Goal: Task Accomplishment & Management: Use online tool/utility

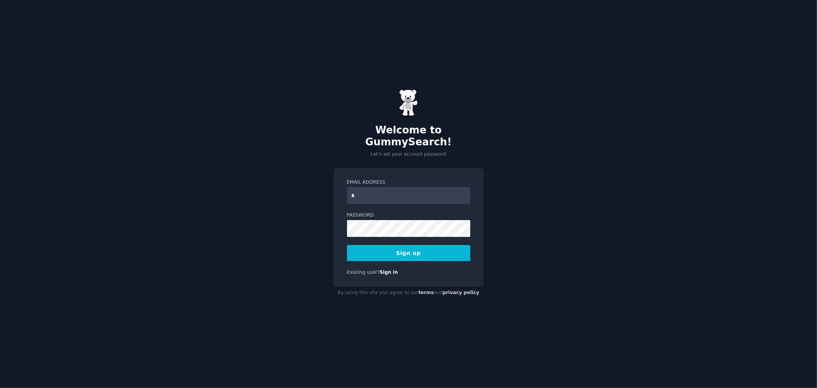
type input "**********"
click at [347, 245] on button "Sign up" at bounding box center [408, 253] width 123 height 16
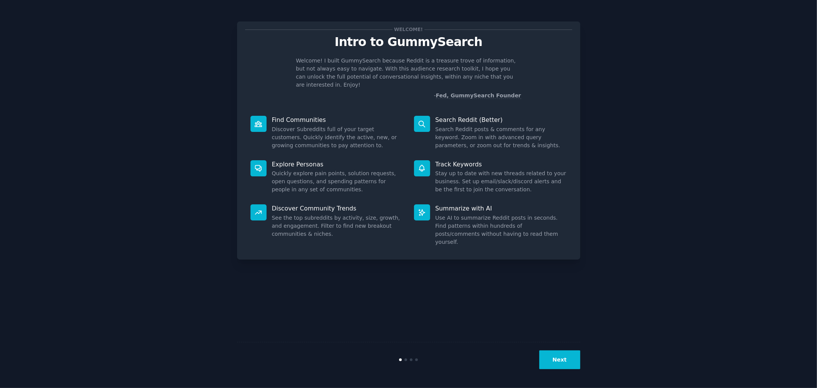
click at [551, 355] on button "Next" at bounding box center [559, 359] width 41 height 19
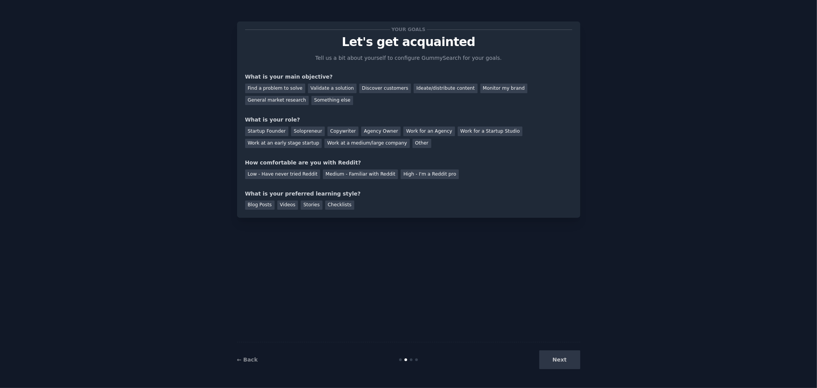
click at [551, 355] on div "Next" at bounding box center [523, 359] width 115 height 19
click at [285, 85] on div "Find a problem to solve" at bounding box center [275, 88] width 60 height 10
click at [308, 88] on div "Validate a solution" at bounding box center [332, 88] width 49 height 10
click at [289, 87] on div "Find a problem to solve" at bounding box center [275, 88] width 60 height 10
click at [268, 134] on div "Startup Founder" at bounding box center [266, 131] width 43 height 10
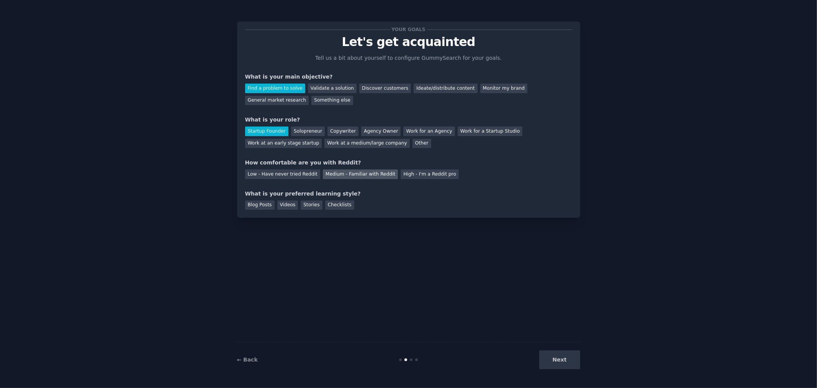
click at [335, 177] on div "Medium - Familiar with Reddit" at bounding box center [360, 174] width 75 height 10
click at [277, 204] on div "Videos" at bounding box center [287, 205] width 21 height 10
click at [568, 360] on button "Next" at bounding box center [559, 359] width 41 height 19
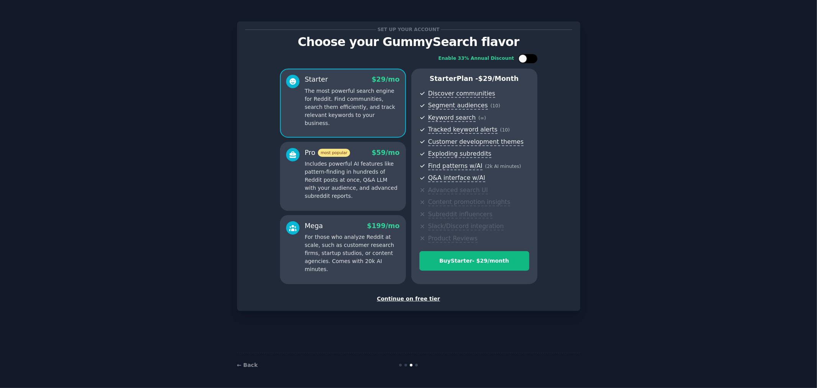
click at [525, 54] on div at bounding box center [527, 58] width 19 height 9
checkbox input "true"
click at [398, 297] on div "Continue on free tier" at bounding box center [408, 298] width 327 height 8
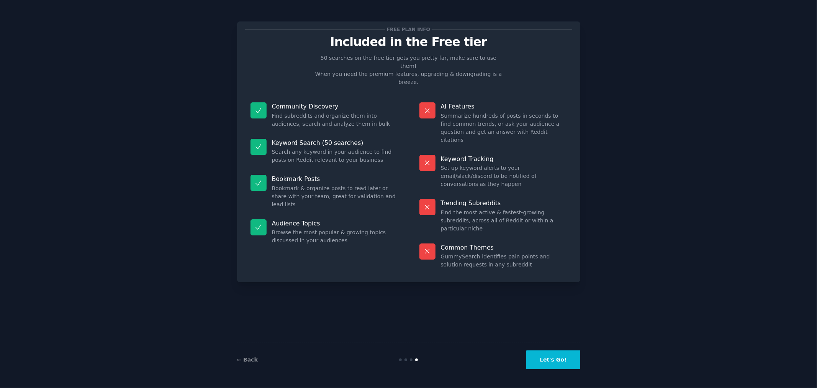
click at [543, 357] on button "Let's Go!" at bounding box center [553, 359] width 54 height 19
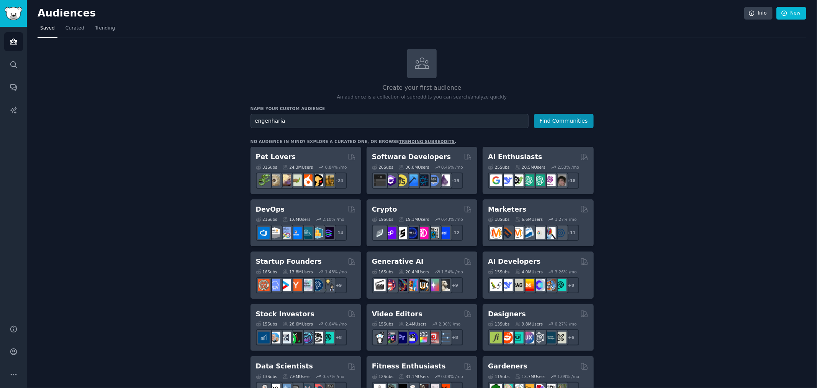
type input "engenharia"
click at [534, 114] on button "Find Communities" at bounding box center [564, 121] width 60 height 14
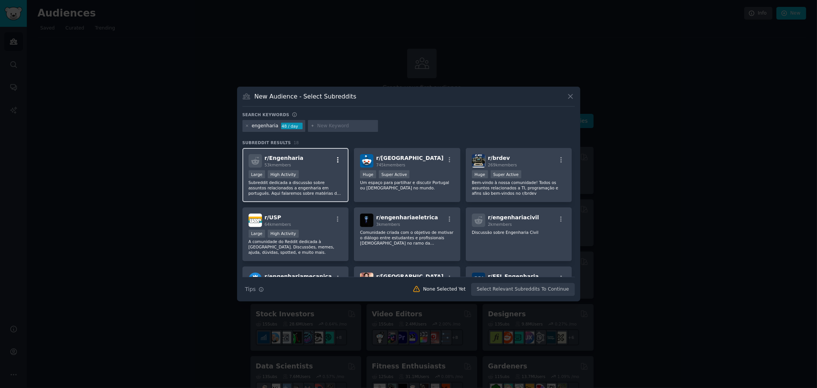
click at [337, 159] on icon "button" at bounding box center [338, 159] width 2 height 5
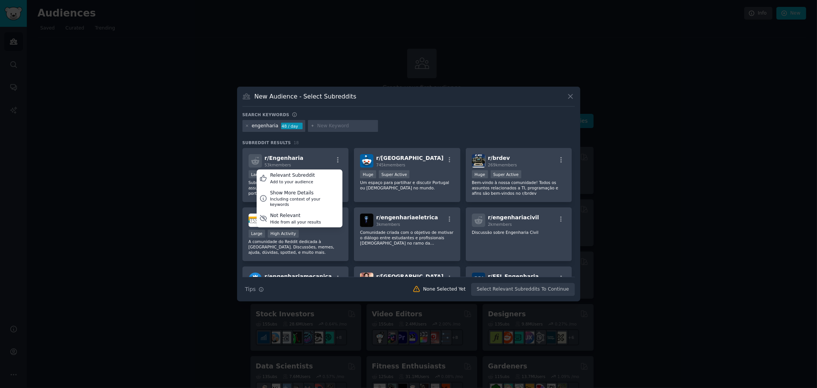
click at [399, 119] on div "Search keywords" at bounding box center [408, 116] width 332 height 8
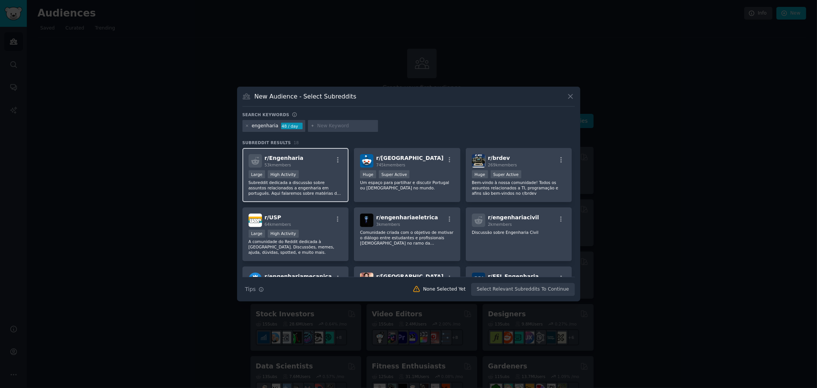
click at [301, 180] on p "Subreddit dedicada a discussão sobre assuntos relacionados a engenharia em port…" at bounding box center [296, 188] width 94 height 16
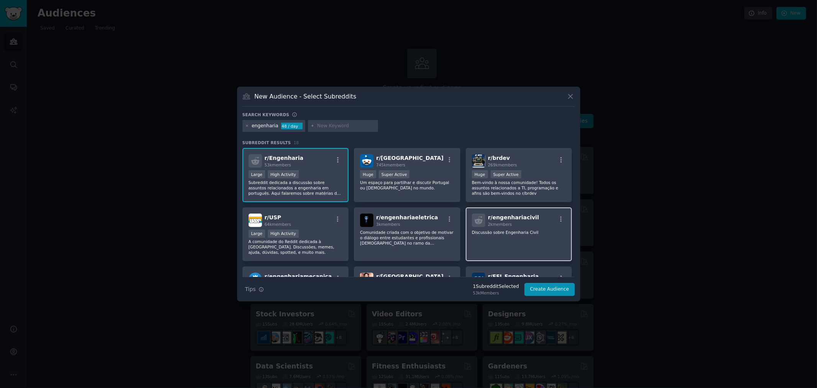
click at [502, 224] on span "2k members" at bounding box center [500, 224] width 24 height 5
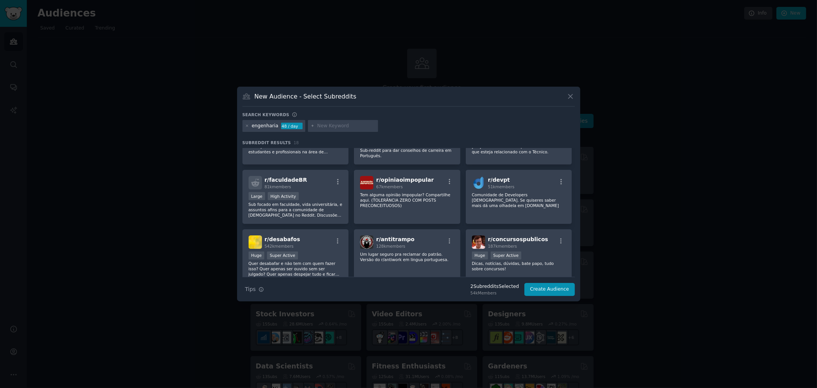
scroll to position [238, 0]
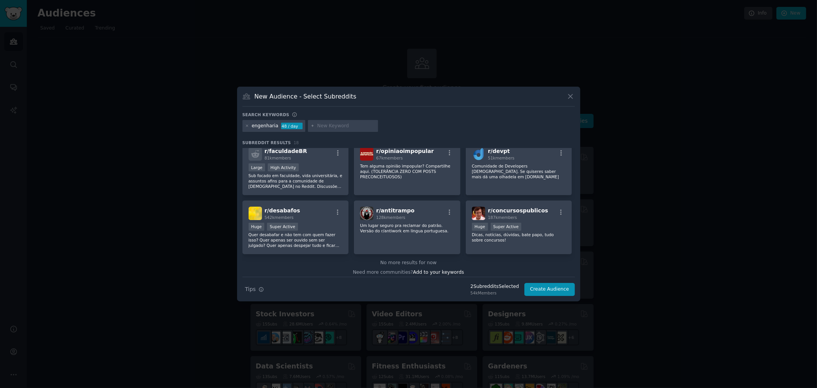
click at [341, 125] on input "text" at bounding box center [346, 126] width 58 height 7
type input "c"
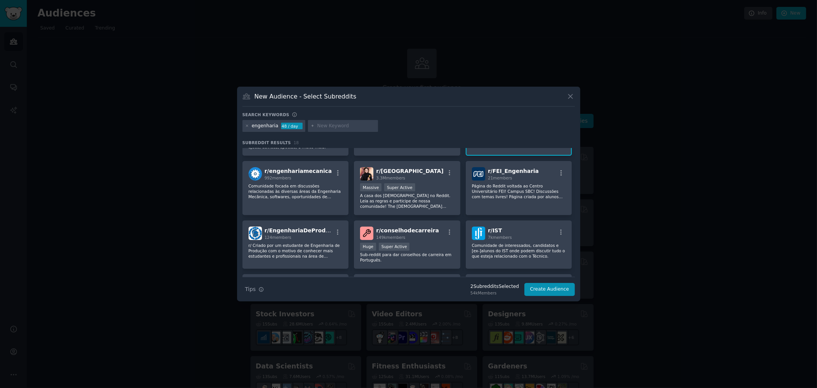
scroll to position [106, 0]
click at [553, 288] on button "Create Audience" at bounding box center [549, 289] width 51 height 13
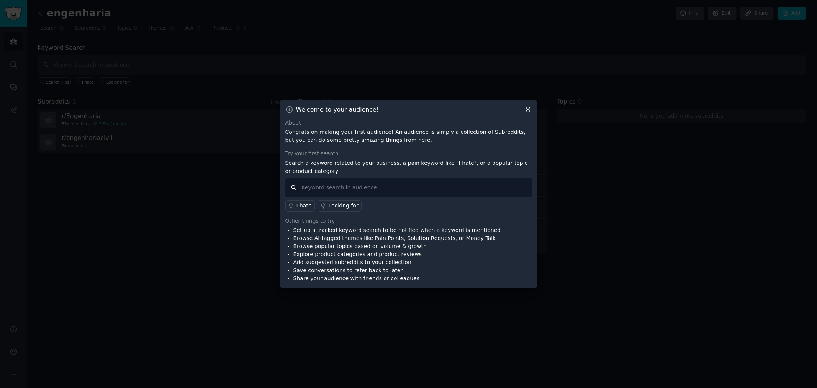
click at [386, 187] on input "text" at bounding box center [408, 188] width 247 height 20
click at [526, 111] on icon at bounding box center [528, 109] width 4 height 4
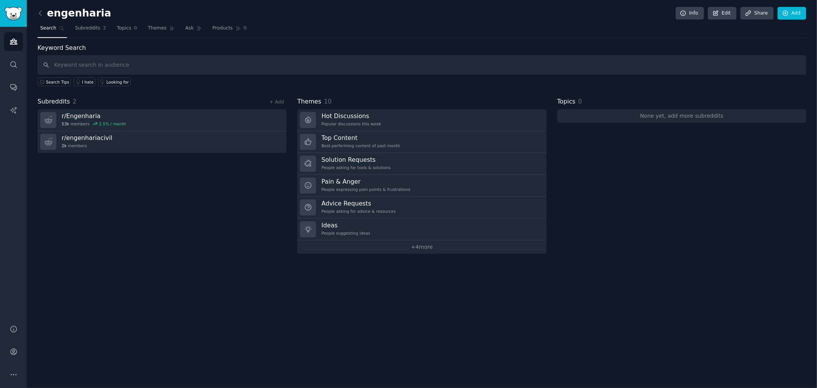
click at [156, 270] on div "engenharia Info Edit Share Add Search Subreddits 2 Topics 0 Themes Ask Products…" at bounding box center [422, 194] width 790 height 388
click at [85, 30] on span "Subreddits" at bounding box center [87, 28] width 25 height 7
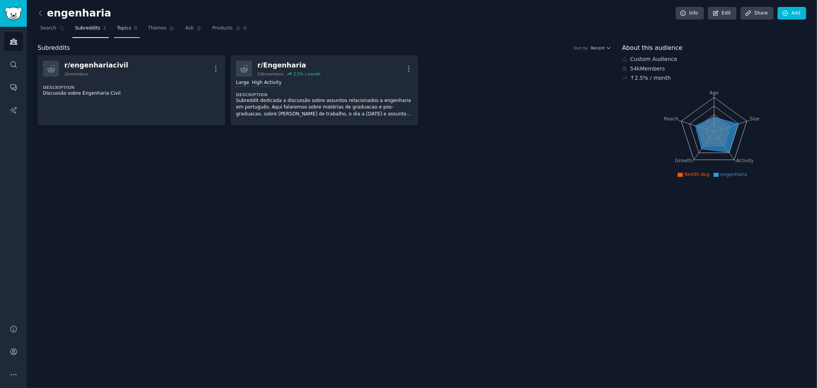
click at [118, 31] on span "Topics" at bounding box center [124, 28] width 14 height 7
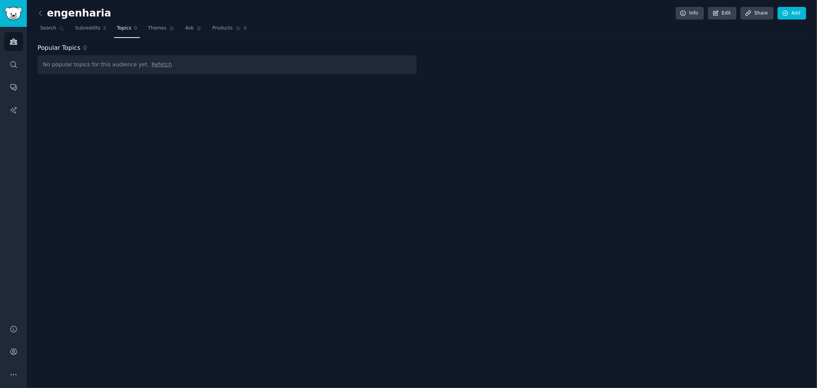
click at [152, 65] on span "Refetch" at bounding box center [162, 64] width 20 height 6
click at [156, 25] on span "Themes" at bounding box center [157, 28] width 19 height 7
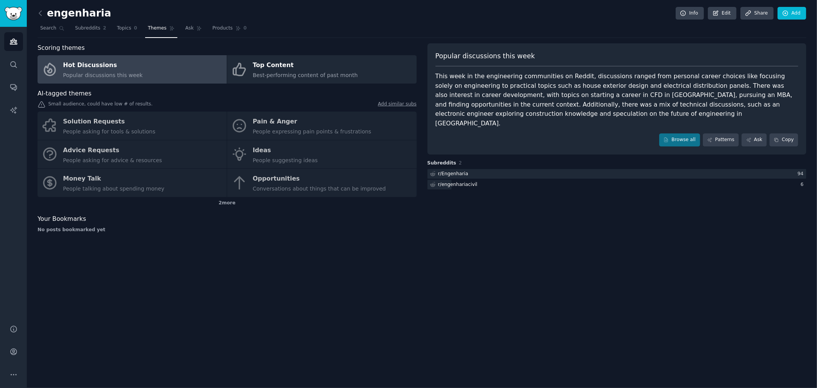
click at [270, 119] on div "Solution Requests People asking for tools & solutions Pain & Anger People expre…" at bounding box center [227, 153] width 379 height 85
click at [265, 126] on div "Solution Requests People asking for tools & solutions Pain & Anger People expre…" at bounding box center [227, 153] width 379 height 85
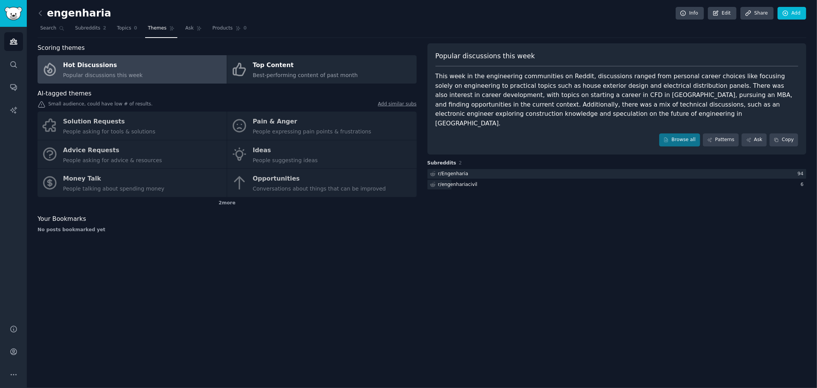
click at [304, 129] on div "Solution Requests People asking for tools & solutions Pain & Anger People expre…" at bounding box center [227, 153] width 379 height 85
click at [13, 42] on icon "Sidebar" at bounding box center [13, 41] width 7 height 5
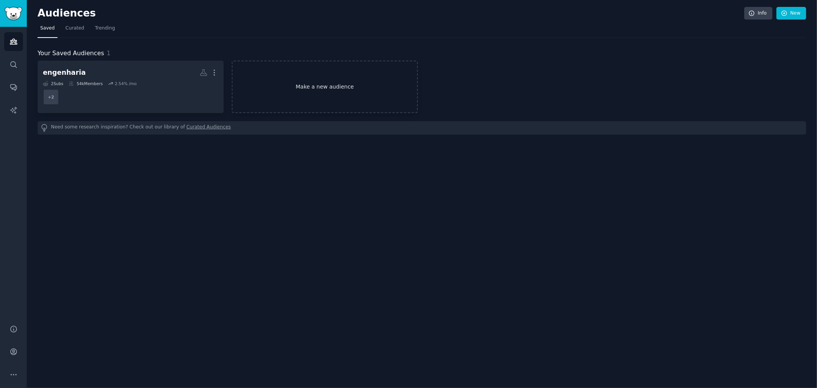
click at [291, 106] on link "Make a new audience" at bounding box center [325, 87] width 186 height 52
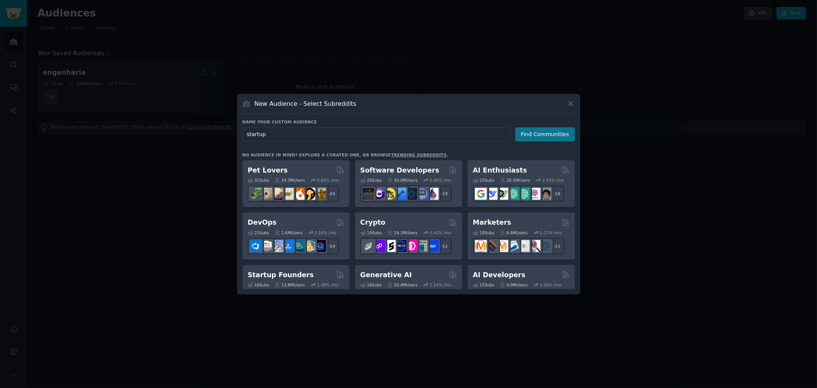
type input "startup"
click at [546, 133] on button "Find Communities" at bounding box center [545, 134] width 60 height 14
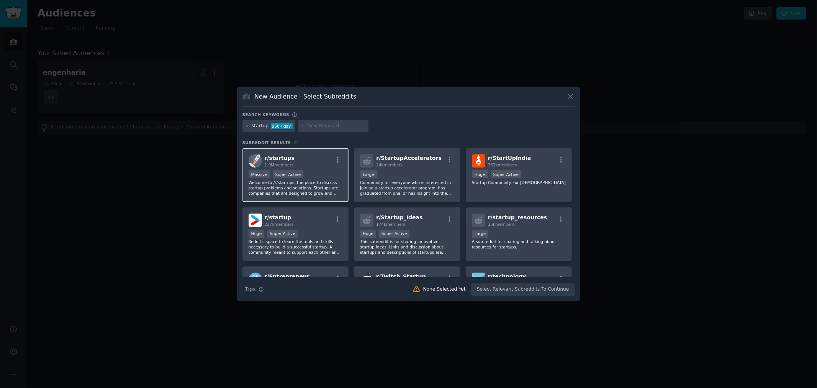
click at [311, 189] on p "Welcome to /r/startups, the place to discuss startup problems and solutions. St…" at bounding box center [296, 188] width 94 height 16
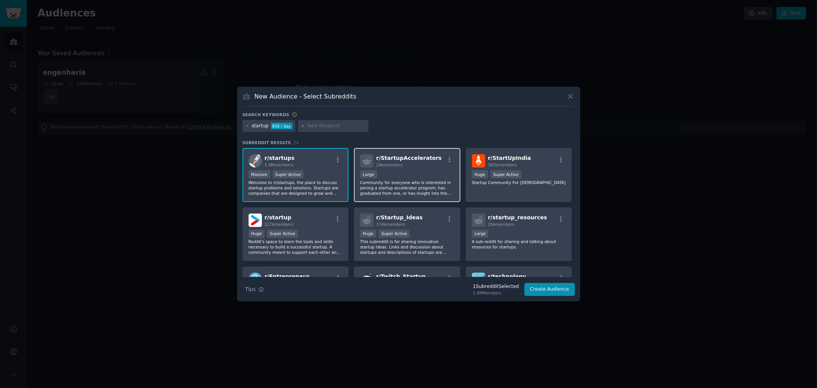
click at [419, 175] on div "10,000 - 100,000 members Large" at bounding box center [407, 175] width 94 height 10
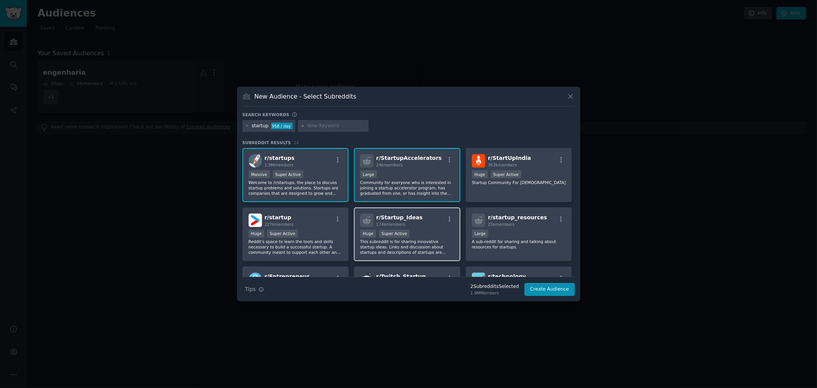
click at [412, 247] on p "This subreddit is for sharing innovative startup ideas. Links and discussion ab…" at bounding box center [407, 247] width 94 height 16
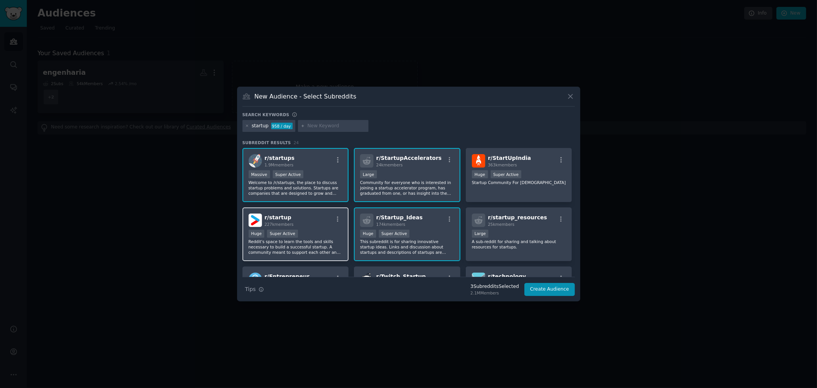
click at [318, 241] on p "Reddit's space to learn the tools and skills necessary to build a successful st…" at bounding box center [296, 247] width 94 height 16
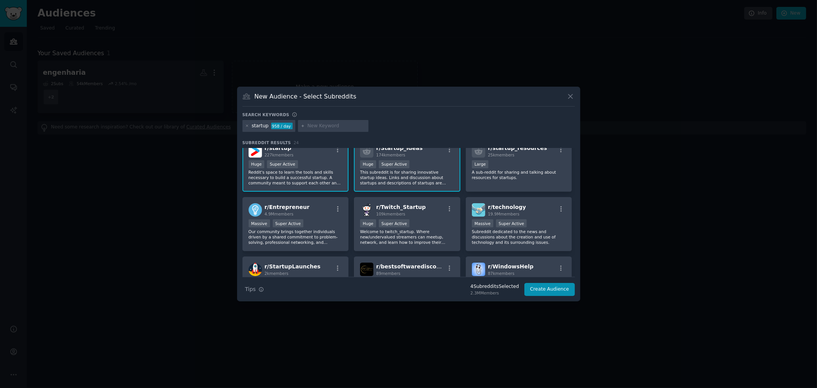
scroll to position [77, 0]
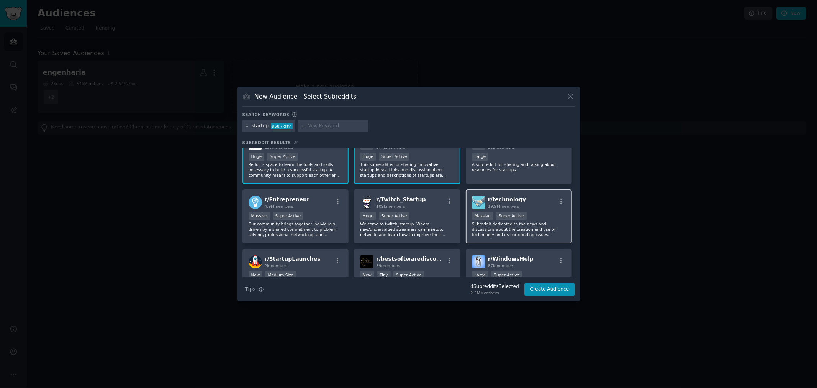
click at [495, 226] on p "Subreddit dedicated to the news and discussions about the creation and use of t…" at bounding box center [519, 229] width 94 height 16
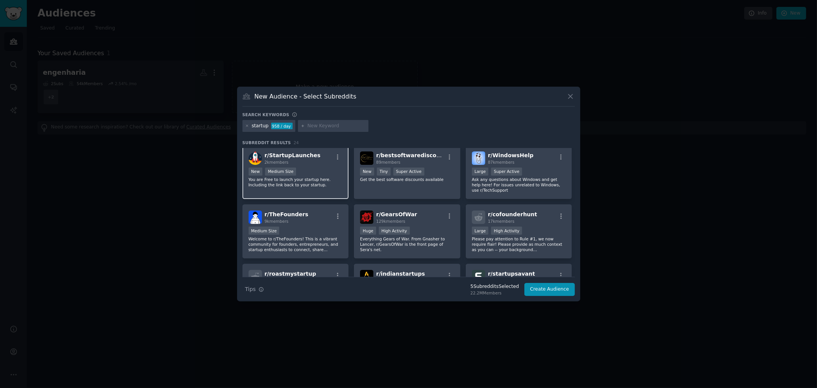
scroll to position [181, 0]
click at [311, 235] on p "Welcome to r/TheFounders! This is a vibrant community for founders, entrepreneu…" at bounding box center [296, 243] width 94 height 16
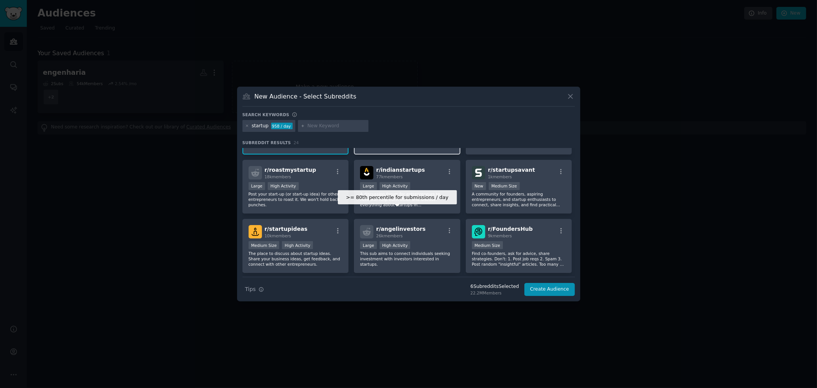
scroll to position [285, 0]
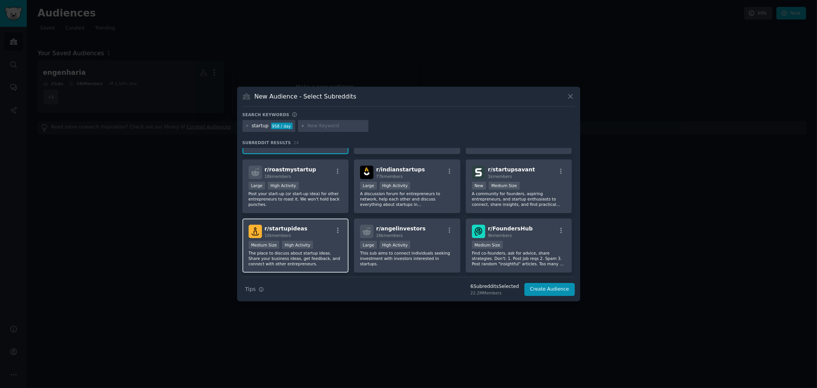
click at [321, 250] on p "The place to discuss about startup ideas. Share your business ideas, get feedba…" at bounding box center [296, 258] width 94 height 16
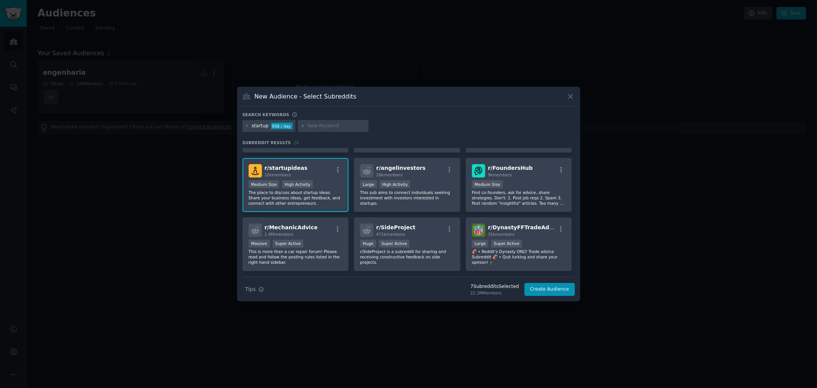
scroll to position [360, 0]
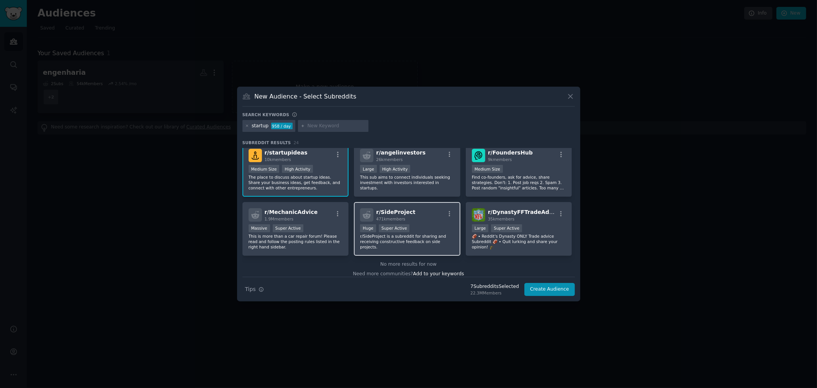
click at [420, 234] on p "r/SideProject is a subreddit for sharing and receiving constructive feedback on…" at bounding box center [407, 241] width 94 height 16
click at [544, 288] on button "Create Audience" at bounding box center [549, 289] width 51 height 13
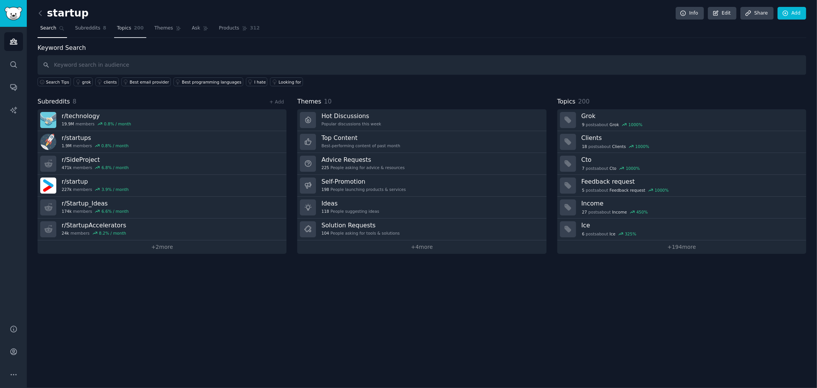
click at [124, 33] on link "Topics 200" at bounding box center [130, 30] width 32 height 16
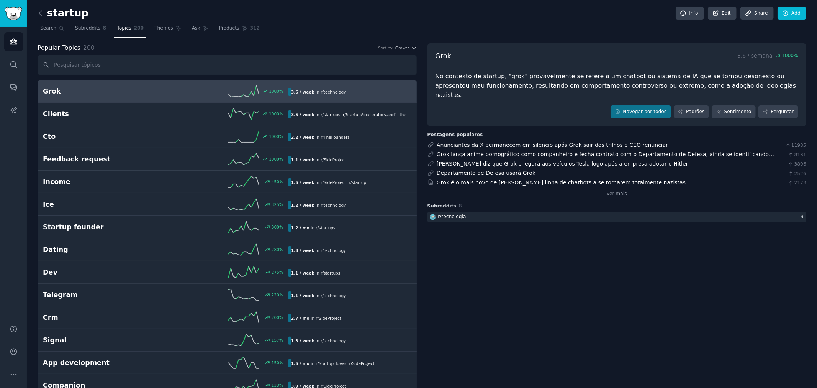
click at [478, 33] on nav "Search Subreddits 8 Topics 200 Themes Ask Products 312" at bounding box center [422, 30] width 769 height 16
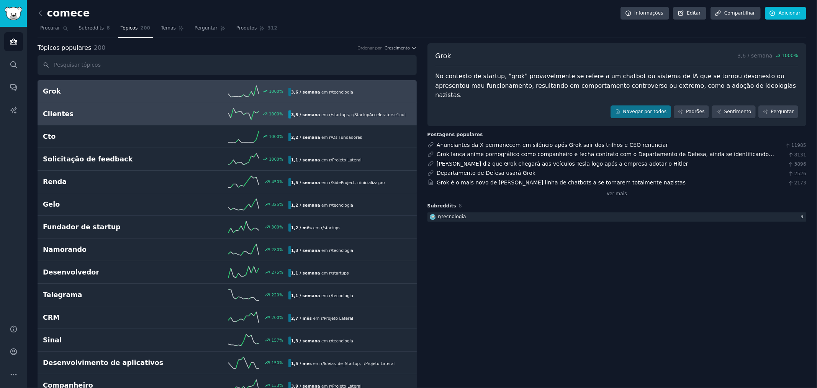
click at [328, 121] on link "Clientes 1000 % 3,5 / semana em r/ startups , r / StartupAccelerators e 1 outro" at bounding box center [227, 114] width 379 height 23
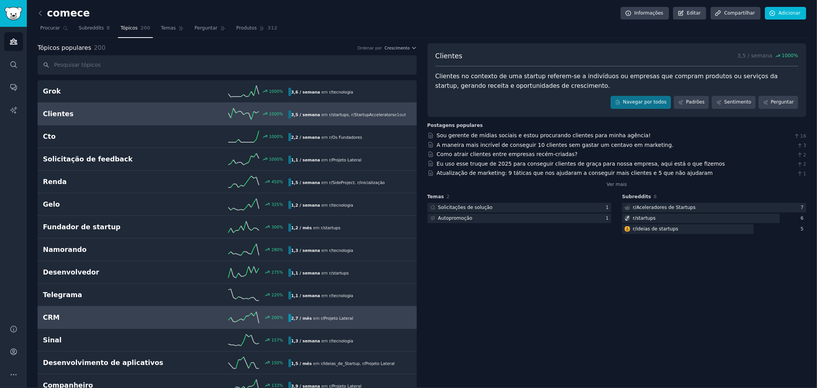
click at [106, 323] on link "CRM 200 % 2,7 / mês em r/ Projeto Lateral" at bounding box center [227, 317] width 379 height 23
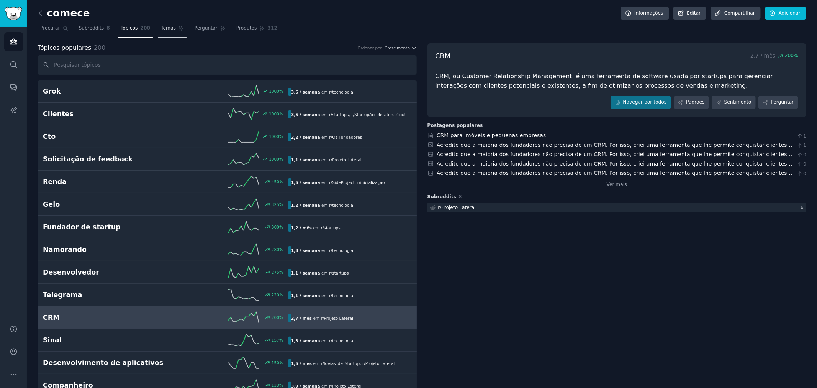
click at [169, 25] on link "Temas" at bounding box center [172, 30] width 28 height 16
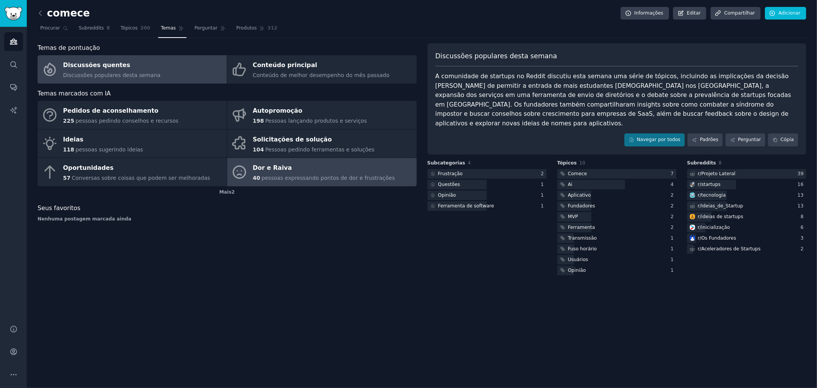
click at [280, 182] on link "Dor e Raiva 40 pessoas expressando pontos de dor e frustrações" at bounding box center [321, 172] width 189 height 28
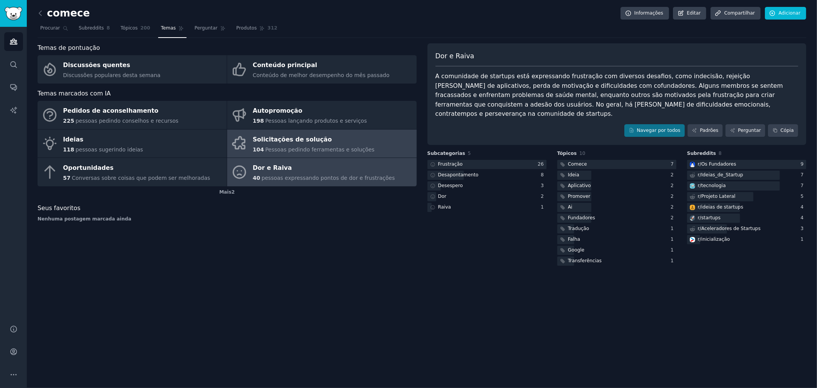
click at [336, 144] on div "Solicitações de solução" at bounding box center [314, 139] width 122 height 12
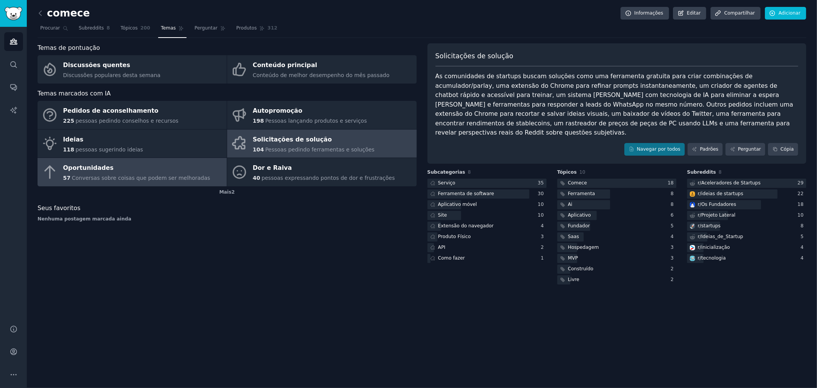
click at [133, 175] on font "Conversas sobre coisas que podem ser melhoradas" at bounding box center [141, 178] width 138 height 6
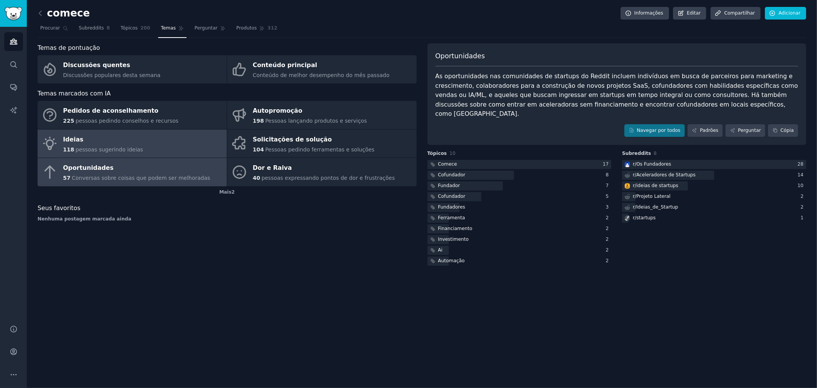
click at [119, 148] on font "pessoas sugerindo ideias" at bounding box center [108, 149] width 67 height 6
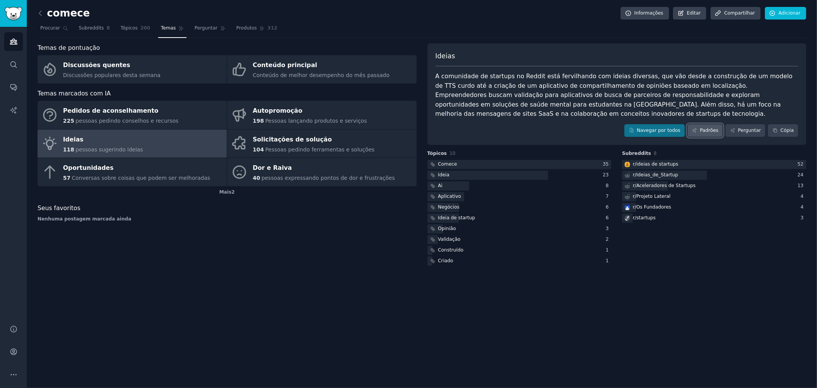
click at [698, 127] on link "Padrões" at bounding box center [704, 130] width 35 height 13
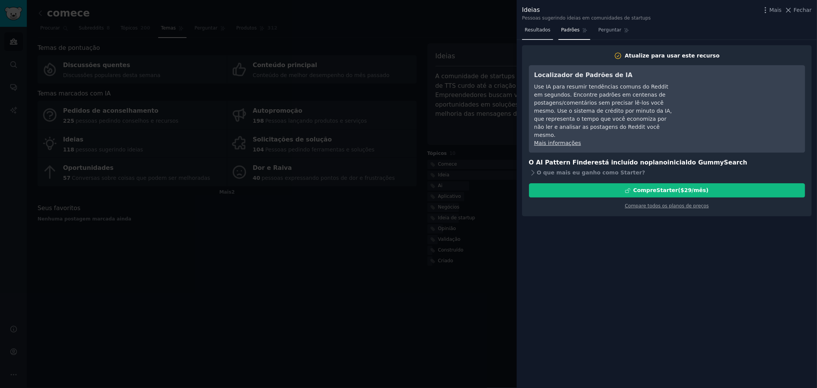
click at [533, 33] on link "Resultados" at bounding box center [537, 32] width 31 height 16
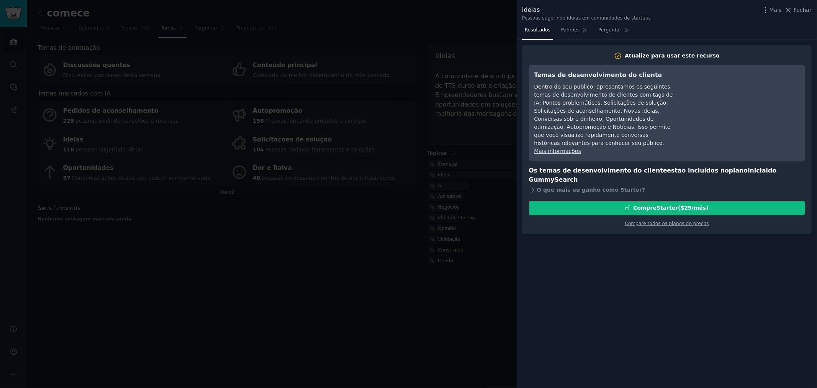
click at [486, 77] on div at bounding box center [408, 194] width 817 height 388
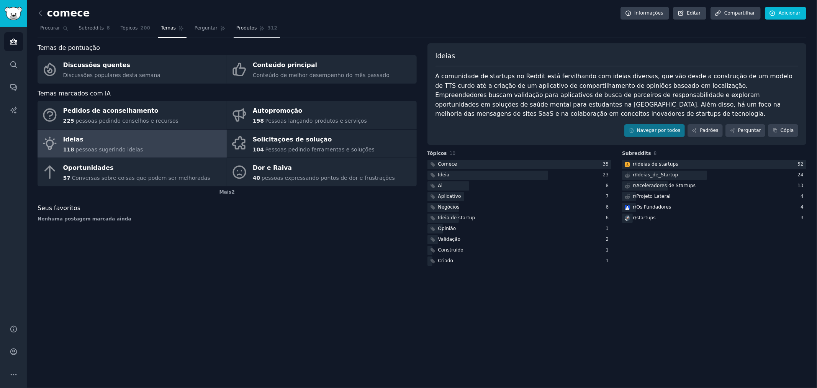
click at [241, 27] on font "Produtos" at bounding box center [246, 27] width 21 height 5
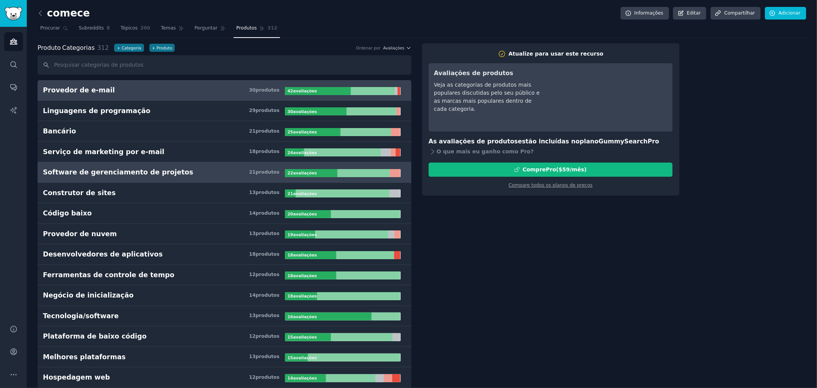
click at [153, 171] on font "Software de gerenciamento de projetos" at bounding box center [118, 172] width 151 height 8
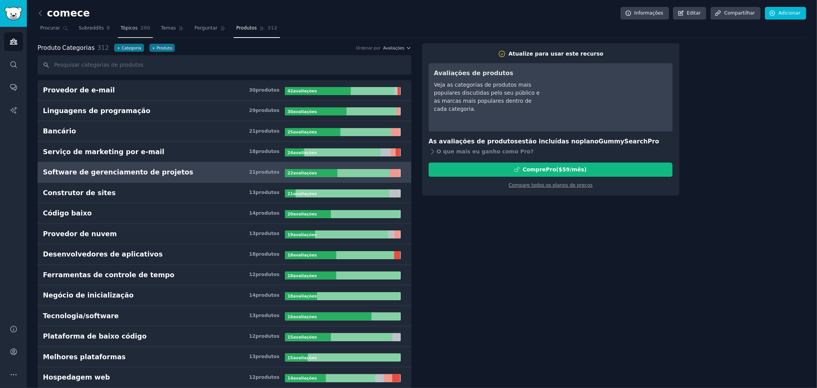
click at [132, 25] on link "Tópicos 200" at bounding box center [135, 30] width 35 height 16
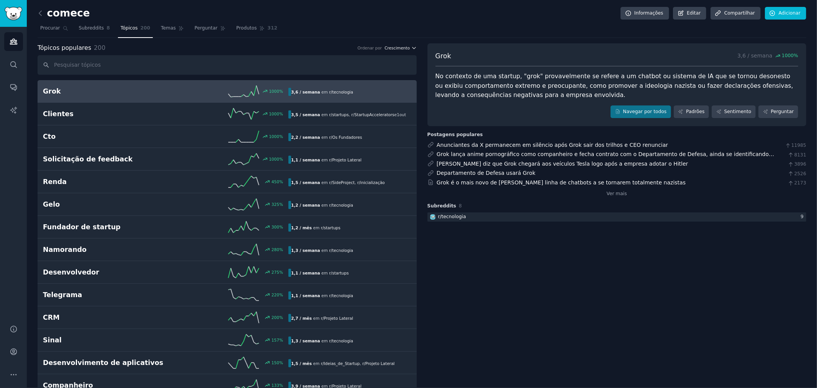
click at [400, 48] on font "Crescimento" at bounding box center [396, 48] width 25 height 5
click at [683, 110] on icon at bounding box center [680, 111] width 5 height 5
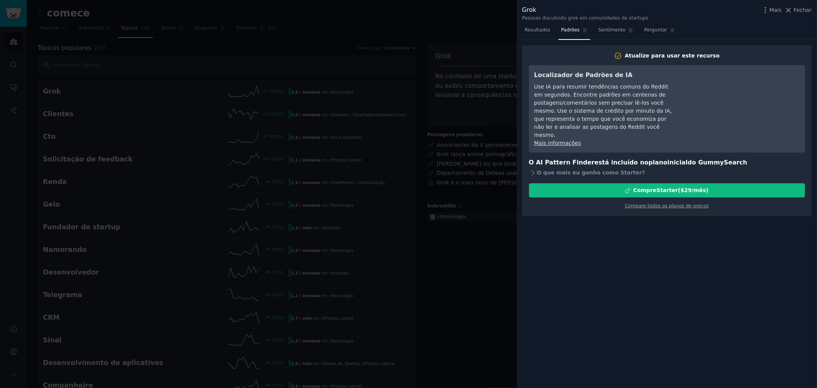
click at [482, 329] on div at bounding box center [408, 194] width 817 height 388
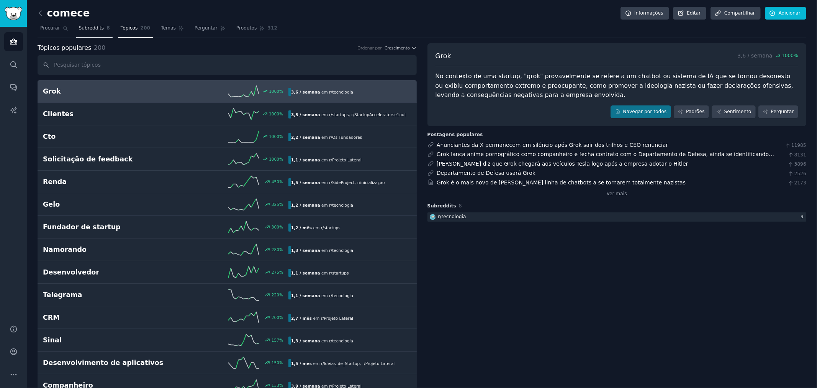
click at [97, 29] on font "Subreddits" at bounding box center [91, 27] width 25 height 5
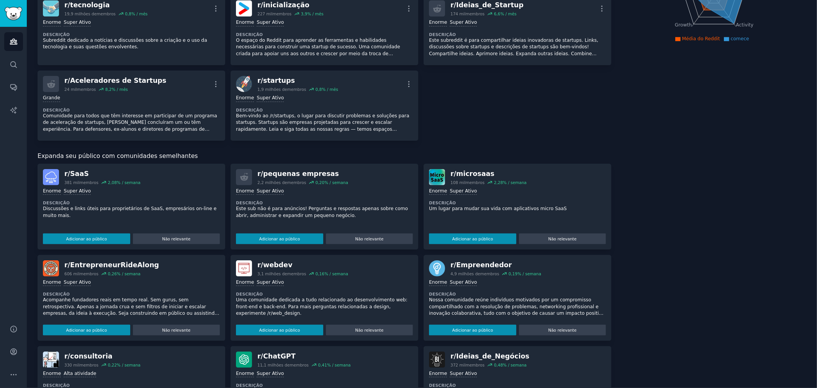
scroll to position [136, 0]
click at [476, 237] on font "Adicionar ao público" at bounding box center [472, 238] width 41 height 5
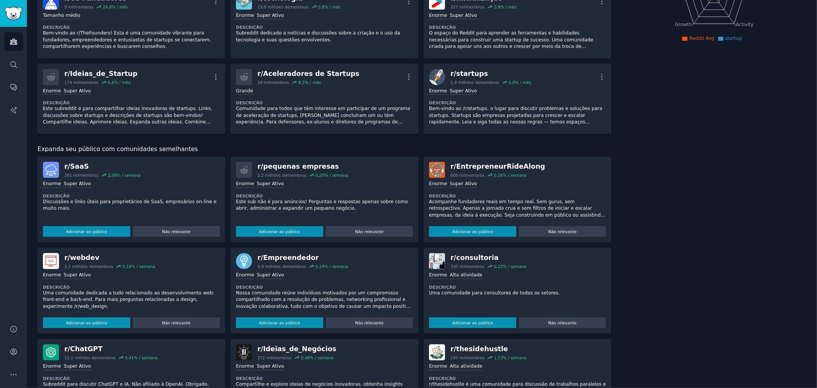
scroll to position [129, 0]
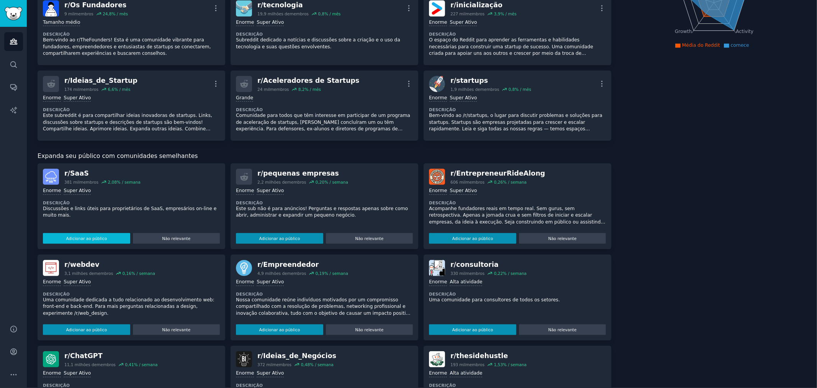
click at [111, 239] on button "Adicionar ao público" at bounding box center [86, 238] width 87 height 11
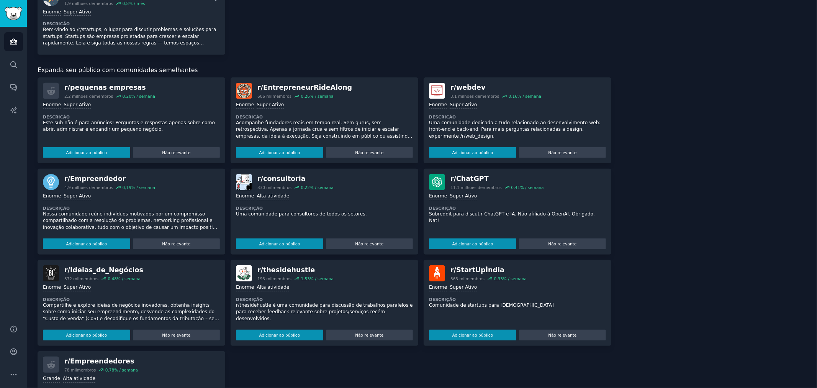
scroll to position [290, 0]
click at [97, 245] on font "Adicionar ao público" at bounding box center [86, 244] width 41 height 5
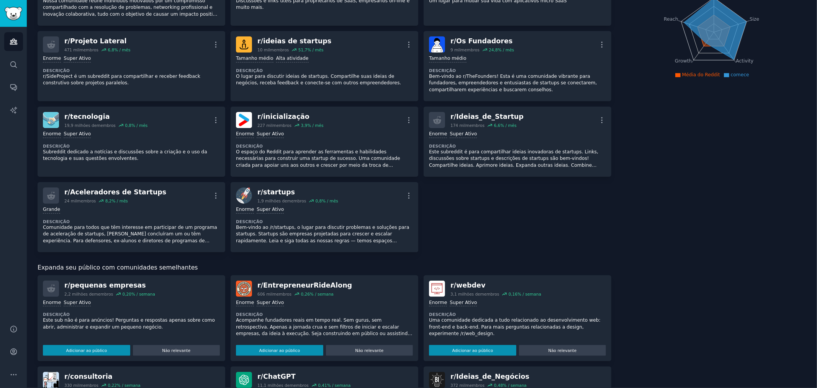
scroll to position [0, 0]
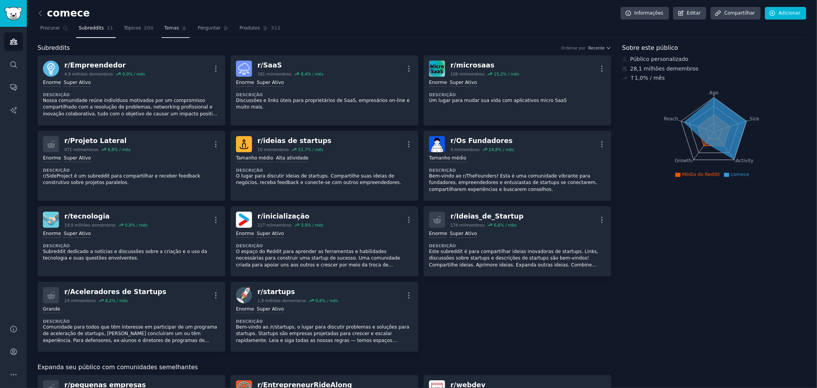
click at [164, 25] on font "Temas" at bounding box center [171, 27] width 15 height 5
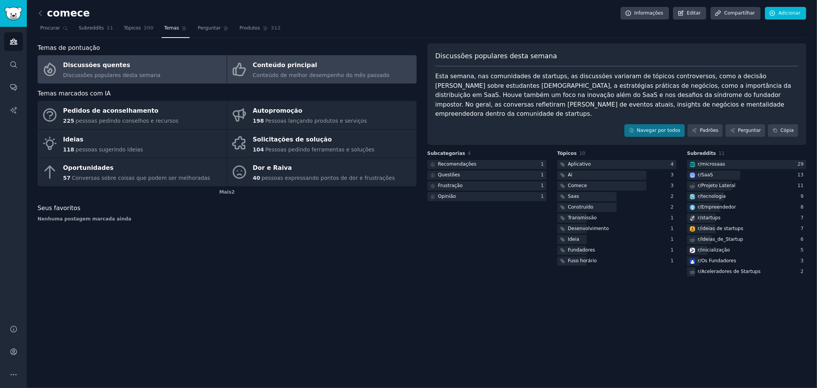
click at [258, 78] on font "Conteúdo de melhor desempenho do mês passado" at bounding box center [321, 75] width 137 height 6
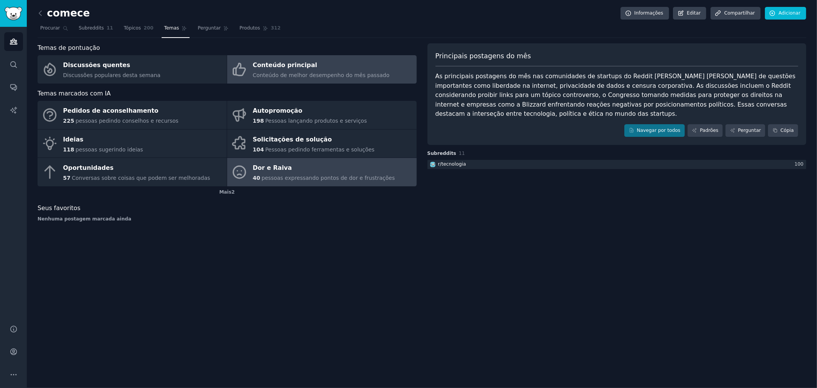
click at [283, 169] on font "Dor e Raiva" at bounding box center [272, 167] width 39 height 7
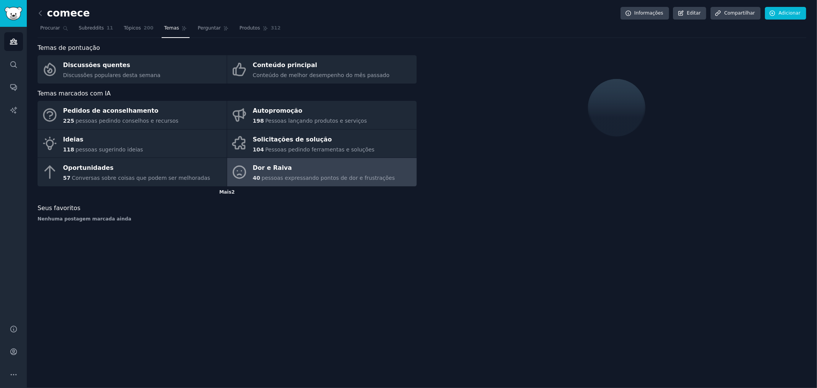
click at [227, 189] on font "Mais" at bounding box center [225, 191] width 12 height 5
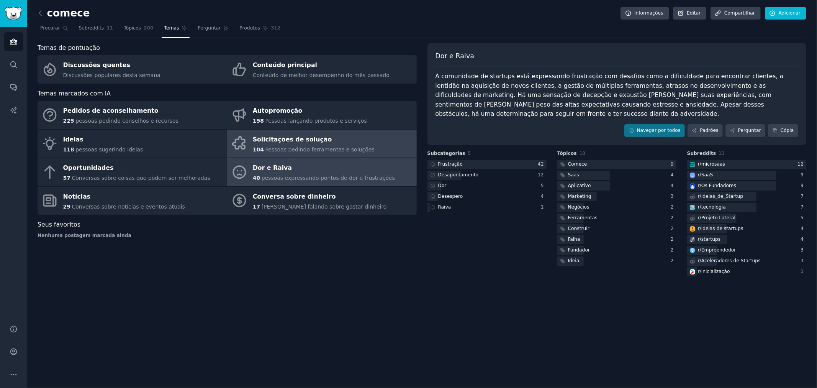
click at [300, 136] on font "Solicitações de solução" at bounding box center [292, 139] width 79 height 7
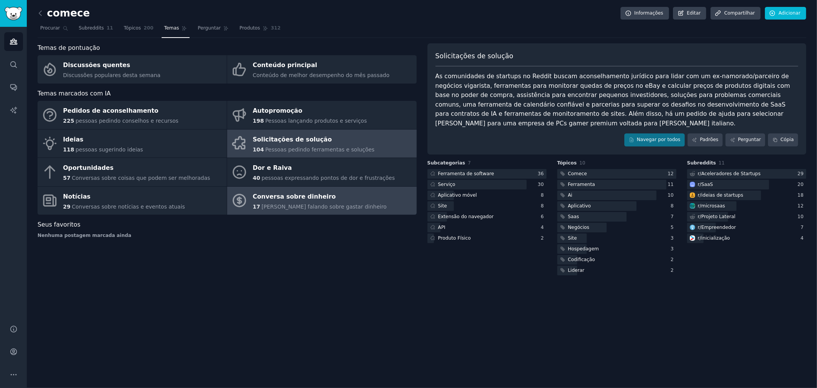
click at [298, 209] on div "17 [PERSON_NAME] falando sobre gastar dinheiro" at bounding box center [320, 207] width 134 height 8
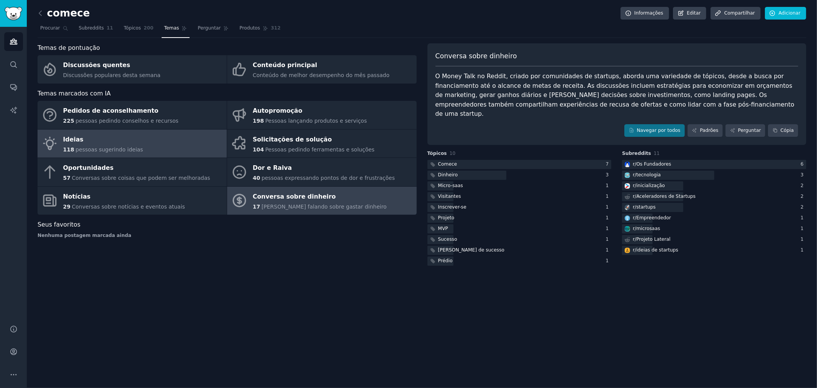
click at [151, 157] on link "Ideias 118 pessoas sugerindo ideias" at bounding box center [132, 143] width 189 height 28
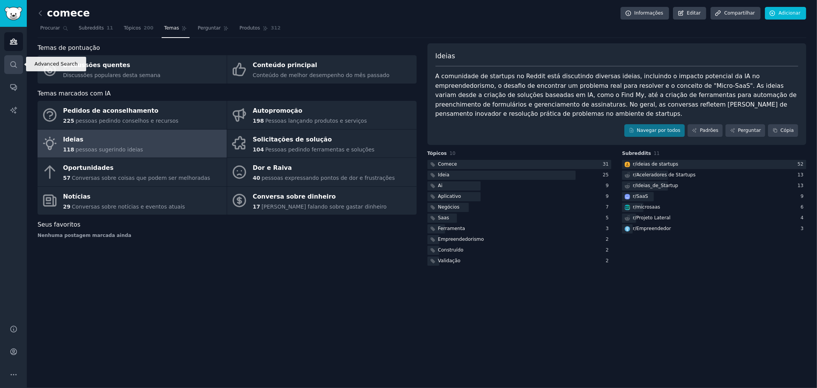
click at [11, 69] on link "Procurar" at bounding box center [13, 64] width 19 height 19
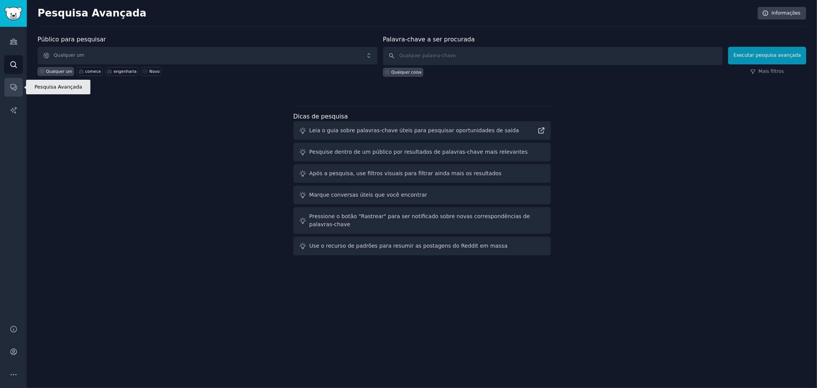
click at [18, 86] on link "Conversas" at bounding box center [13, 87] width 19 height 19
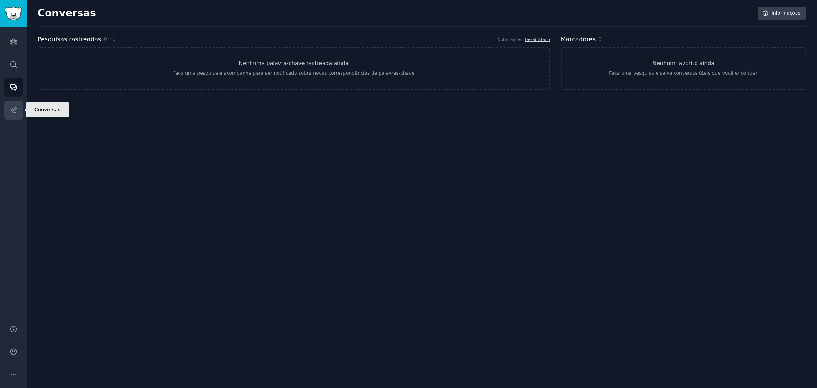
click at [13, 108] on icon "Barra lateral" at bounding box center [14, 110] width 8 height 8
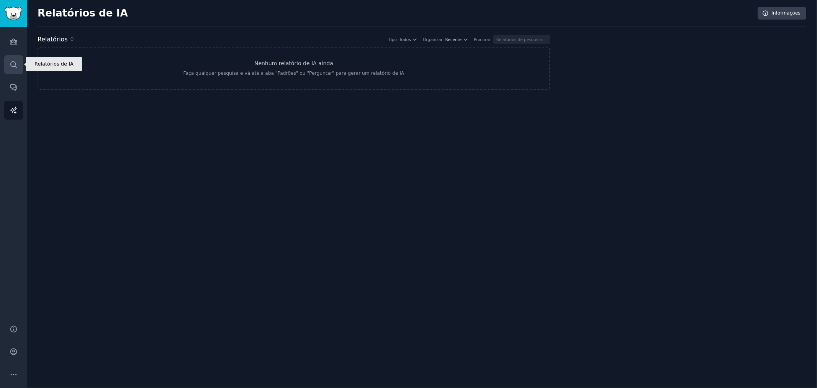
click at [15, 62] on icon "Barra lateral" at bounding box center [13, 64] width 6 height 6
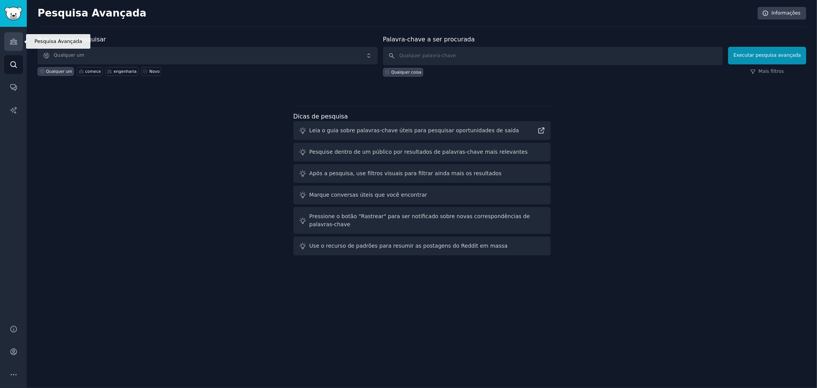
click at [15, 39] on icon "Barra lateral" at bounding box center [14, 42] width 8 height 8
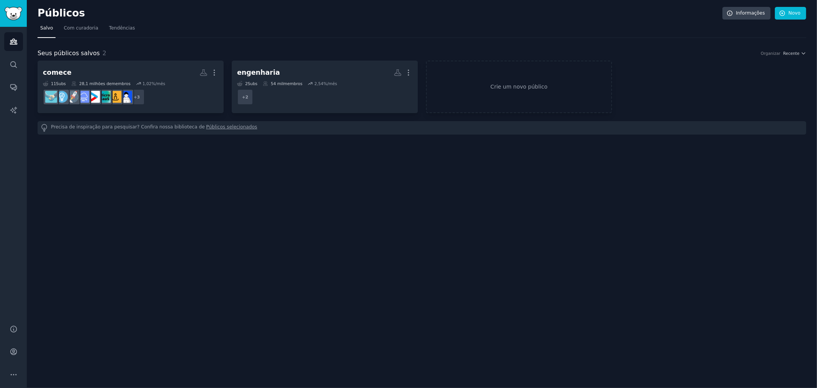
click at [124, 205] on div "Públicos Informações Novo Salvo Com curadoria Tendências Seus públicos salvos 2…" at bounding box center [422, 194] width 790 height 388
click at [99, 27] on span "Trending" at bounding box center [105, 28] width 20 height 7
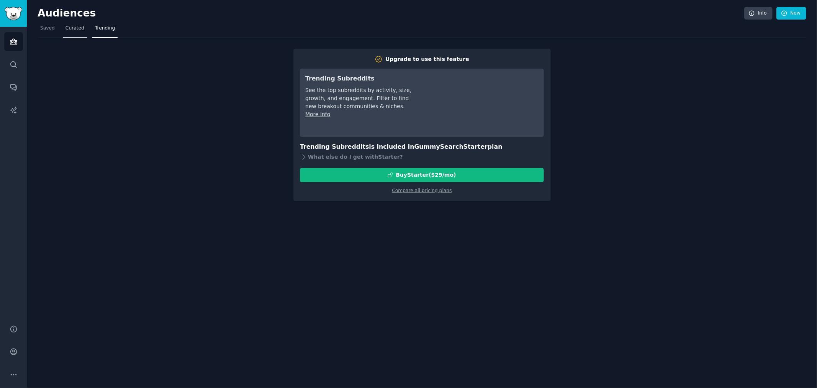
click at [79, 28] on span "Curated" at bounding box center [74, 28] width 19 height 7
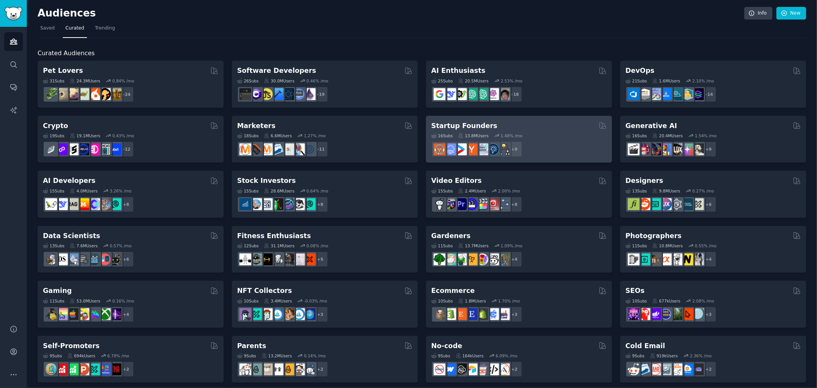
click at [550, 135] on div "16 Sub s 13.8M Users 1.48 % /mo" at bounding box center [518, 135] width 175 height 5
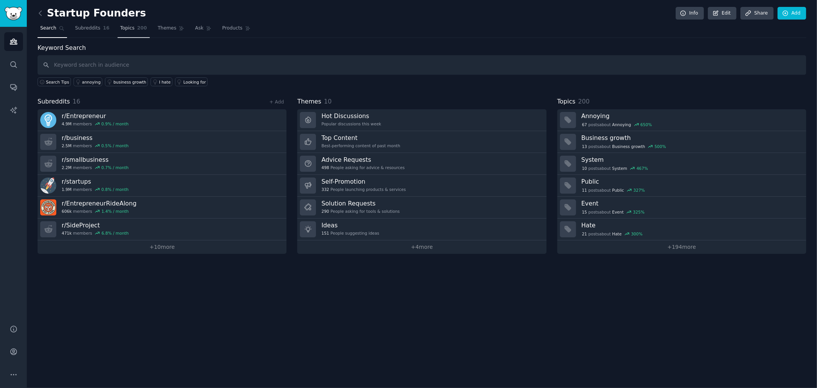
click at [128, 30] on link "Topics 200" at bounding box center [134, 30] width 32 height 16
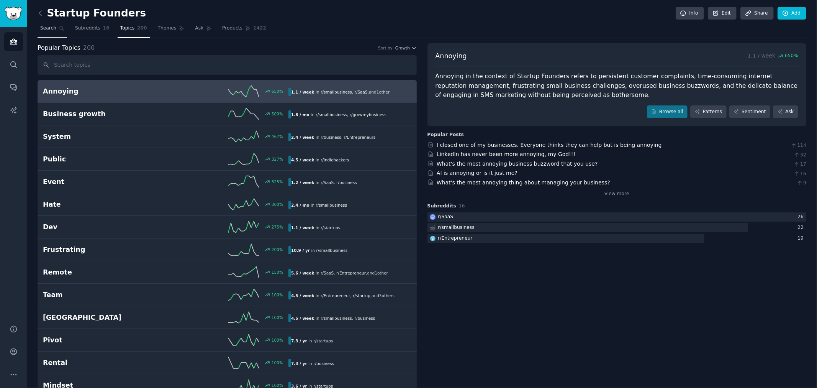
click at [47, 27] on span "Search" at bounding box center [48, 28] width 16 height 7
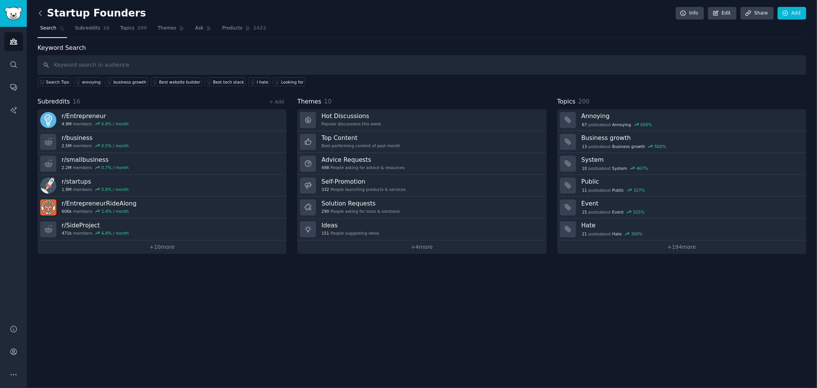
click at [43, 9] on icon at bounding box center [40, 13] width 8 height 8
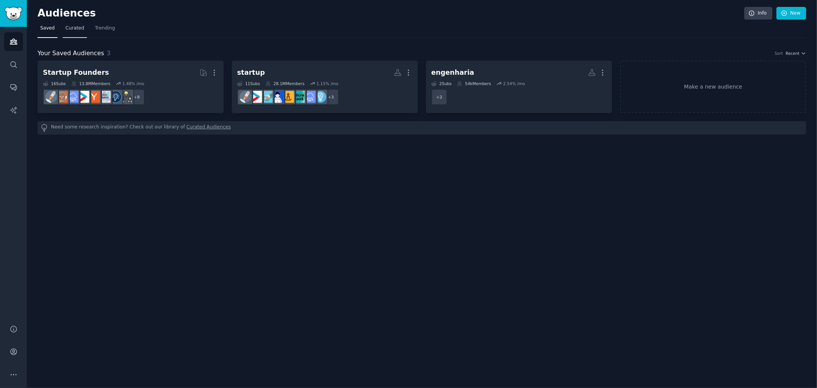
click at [75, 31] on span "Curated" at bounding box center [74, 28] width 19 height 7
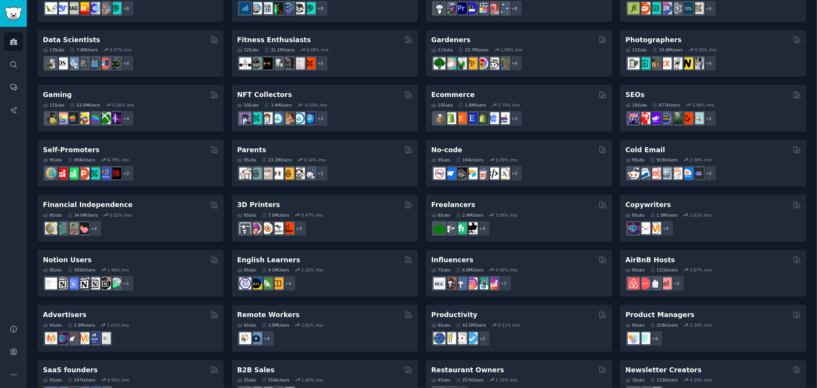
scroll to position [206, 0]
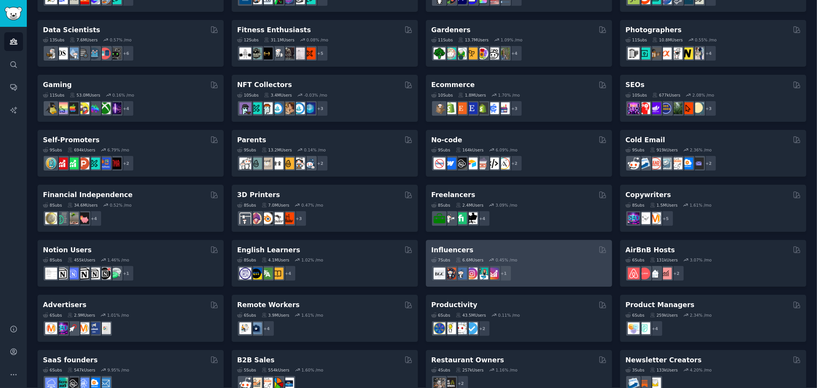
click at [530, 261] on div "7 Sub s 6.6M Users 0.45 % /mo" at bounding box center [518, 259] width 175 height 5
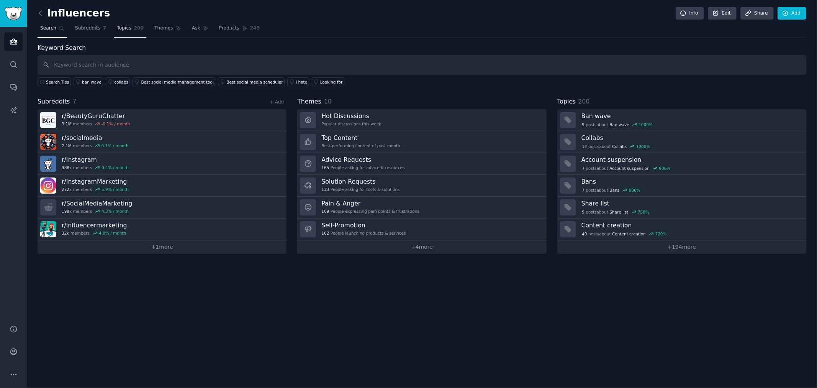
click at [121, 27] on span "Topics" at bounding box center [124, 28] width 14 height 7
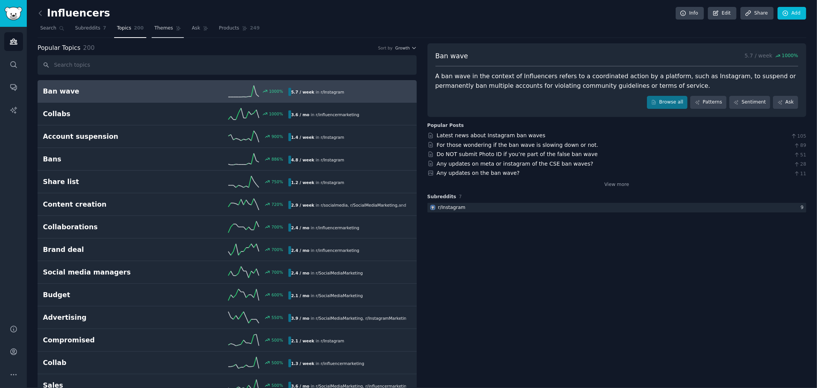
click at [154, 25] on span "Themes" at bounding box center [163, 28] width 19 height 7
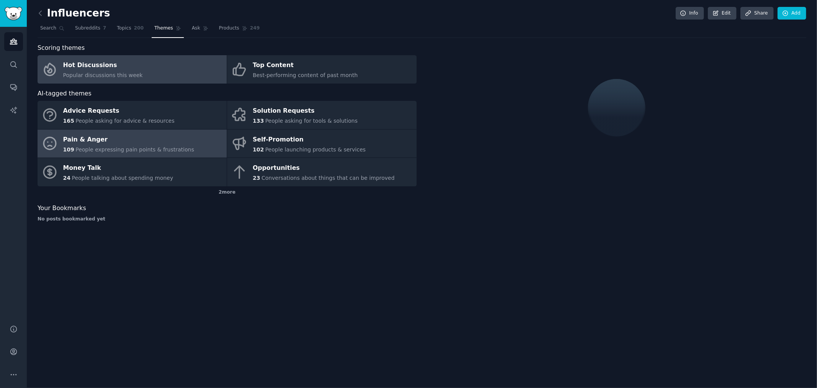
click at [155, 144] on div "Pain & Anger" at bounding box center [128, 139] width 131 height 12
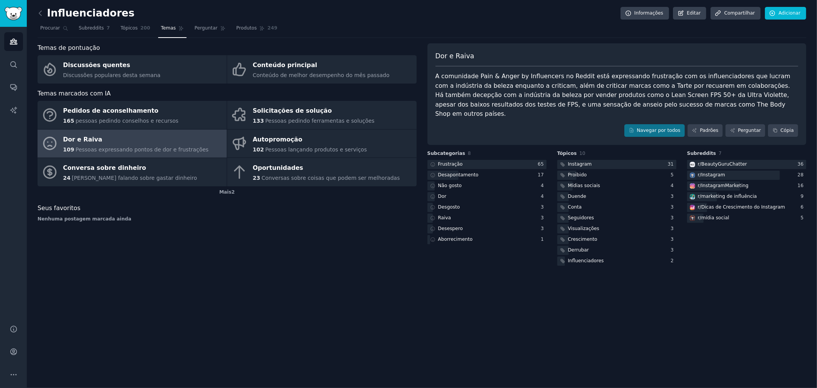
click at [438, 279] on div "Influenciadores Informações Editar Compartilhar Adicionar Procurar Subreddits 7…" at bounding box center [422, 194] width 790 height 388
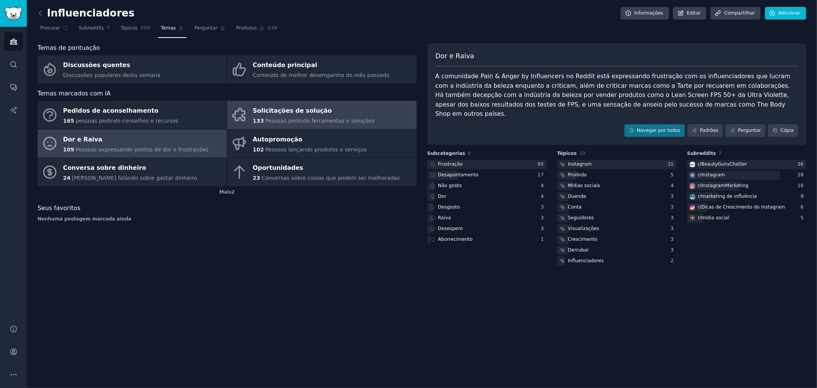
click at [316, 112] on font "Solicitações de solução" at bounding box center [292, 110] width 79 height 7
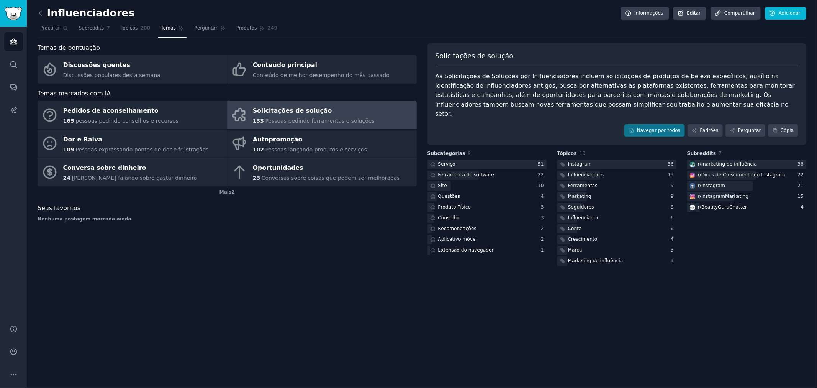
click at [41, 7] on link at bounding box center [43, 13] width 10 height 12
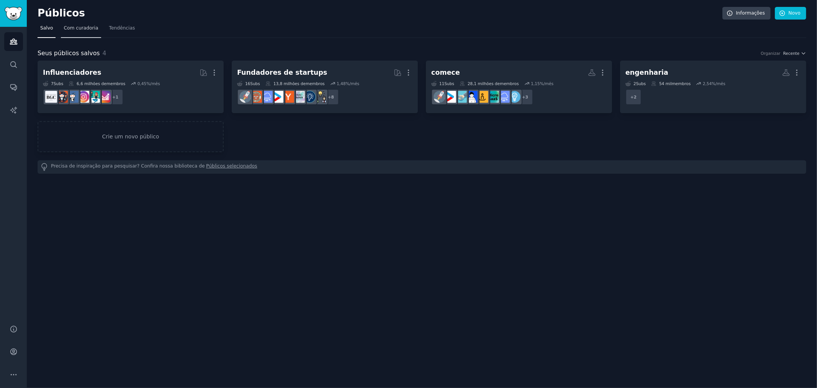
click at [75, 28] on font "Com curadoria" at bounding box center [81, 27] width 34 height 5
